Goal: Transaction & Acquisition: Purchase product/service

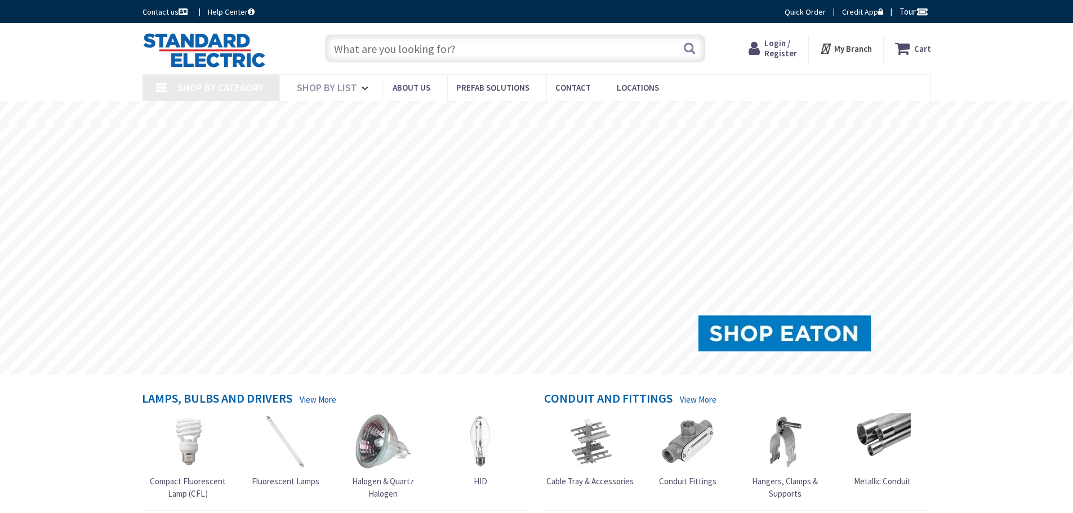
drag, startPoint x: 0, startPoint y: 0, endPoint x: 420, endPoint y: 41, distance: 421.8
click at [420, 41] on input "text" at bounding box center [515, 48] width 380 height 28
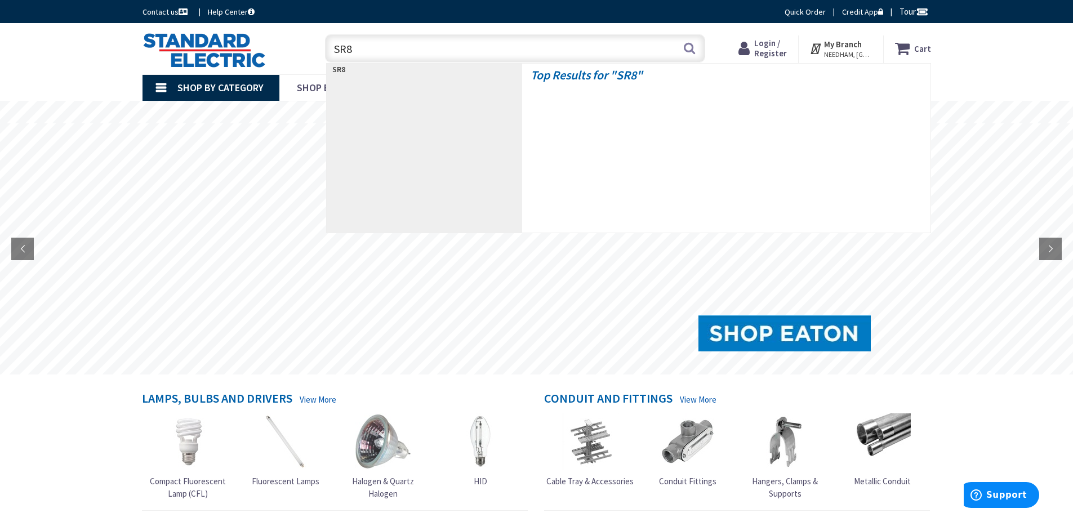
type input "SR8H"
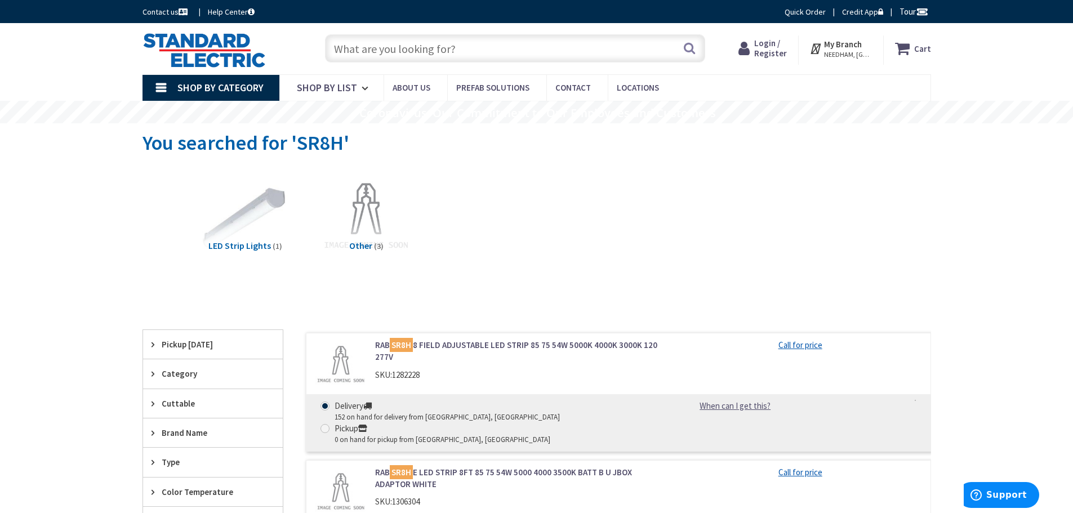
click at [472, 344] on link "RAB SR8H 8 FIELD ADJUSTABLE LED STRIP 85 75 54W 5000K 4000K 3000K 120 277V" at bounding box center [518, 351] width 287 height 24
